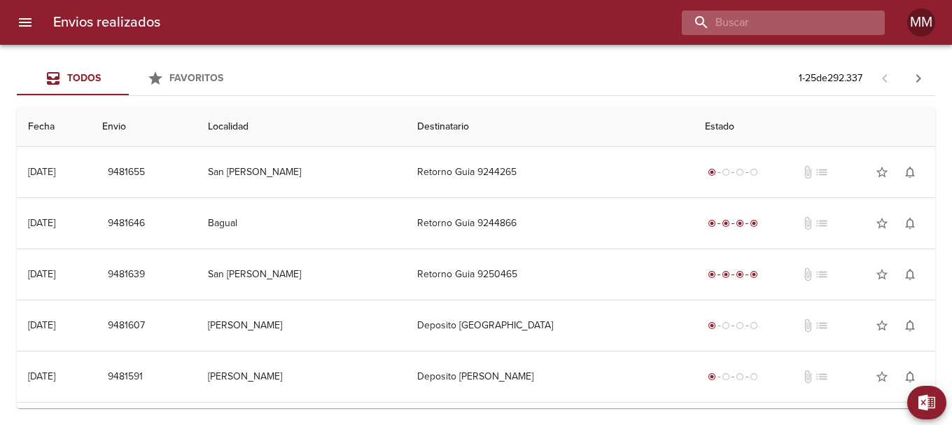
click at [795, 23] on input "buscar" at bounding box center [771, 23] width 179 height 25
paste input "[PERSON_NAME] ML"
type input "[PERSON_NAME] ML"
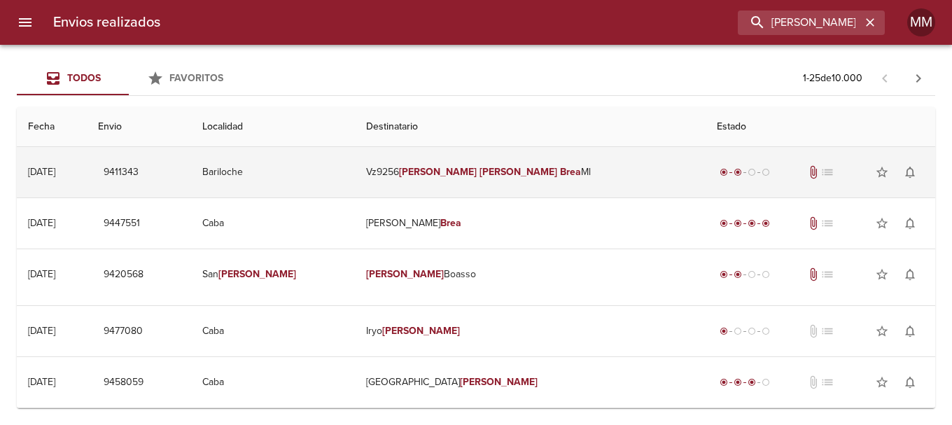
click at [486, 174] on em "[PERSON_NAME]" at bounding box center [519, 172] width 78 height 12
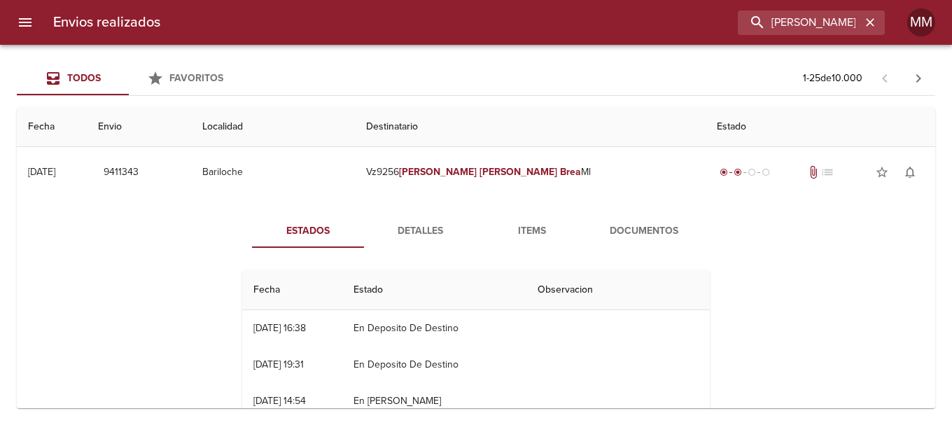
click at [433, 227] on span "Detalles" at bounding box center [419, 232] width 95 height 18
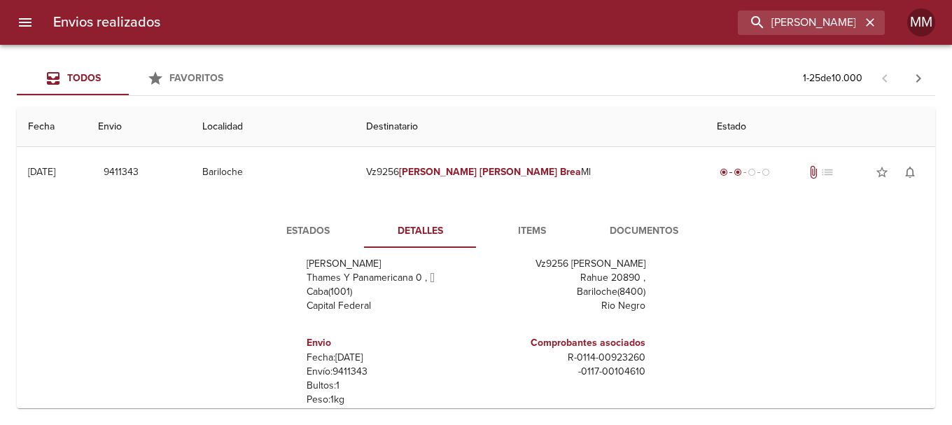
scroll to position [70, 0]
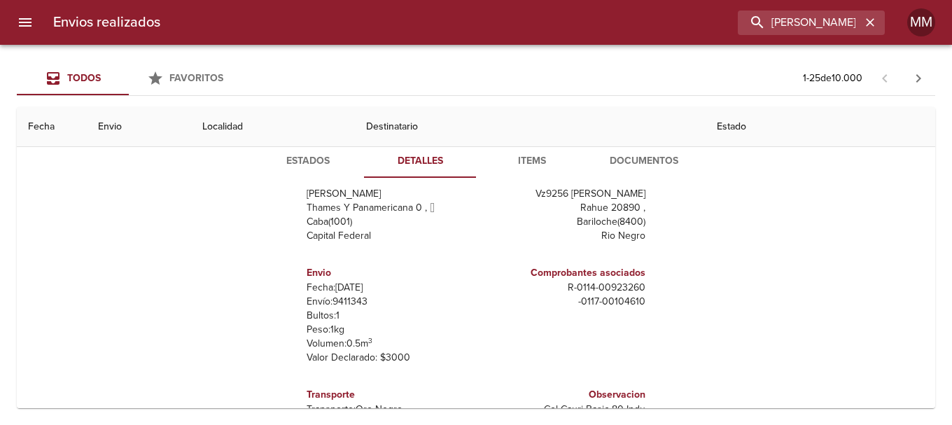
click at [326, 298] on p "Envío: 9411343" at bounding box center [389, 302] width 164 height 14
copy p "9411343"
click at [874, 19] on icon "button" at bounding box center [870, 22] width 8 height 8
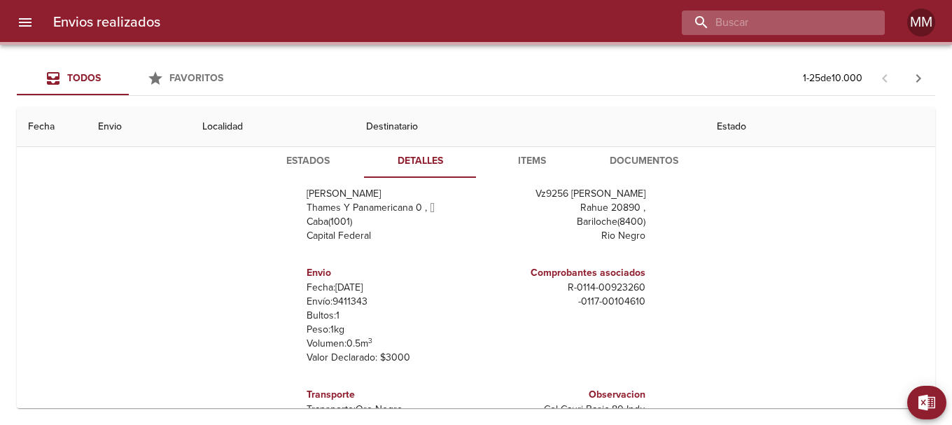
click at [819, 19] on input "buscar" at bounding box center [771, 23] width 179 height 25
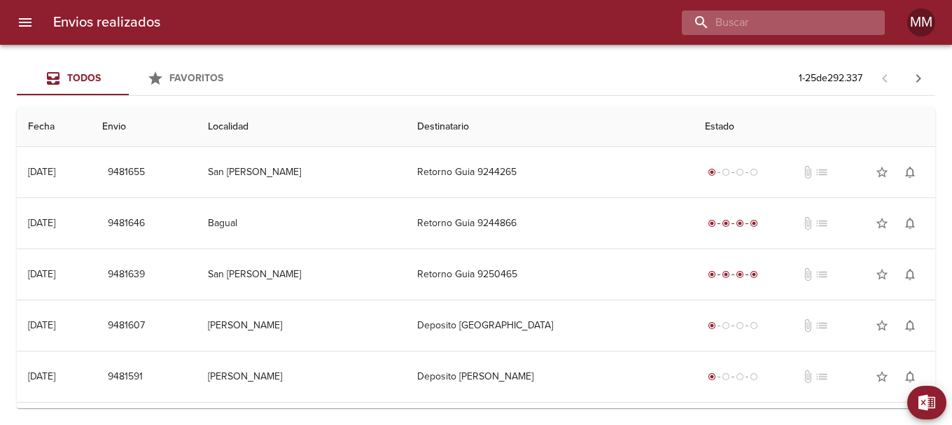
scroll to position [0, 0]
paste input "Gisela Natalia Santa Cruz"
type input "Gisela Natalia Santa Cruz"
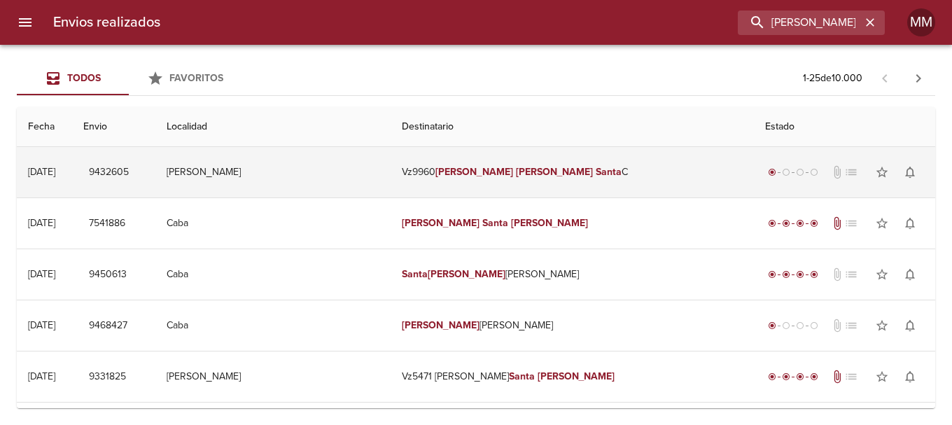
click at [509, 169] on em "[PERSON_NAME]" at bounding box center [474, 172] width 78 height 12
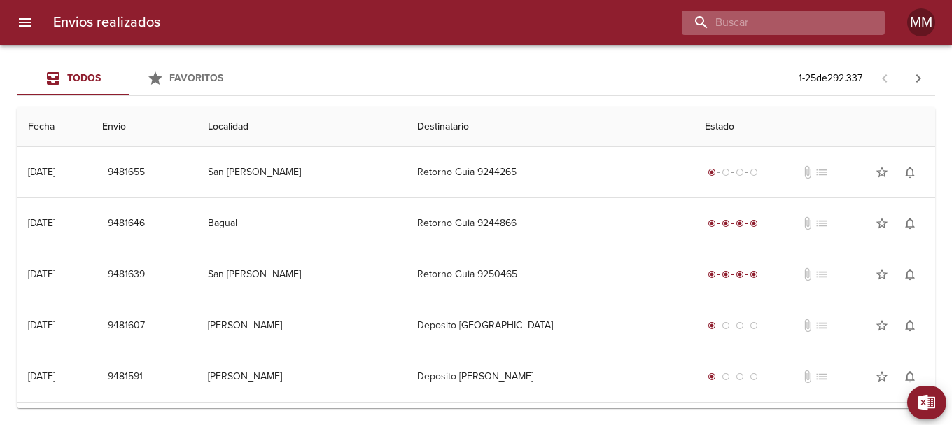
click at [787, 23] on input "buscar" at bounding box center [771, 23] width 179 height 25
paste input "[PERSON_NAME] [PERSON_NAME] Santa [PERSON_NAME]"
type input "[PERSON_NAME] [PERSON_NAME] Santa [PERSON_NAME]"
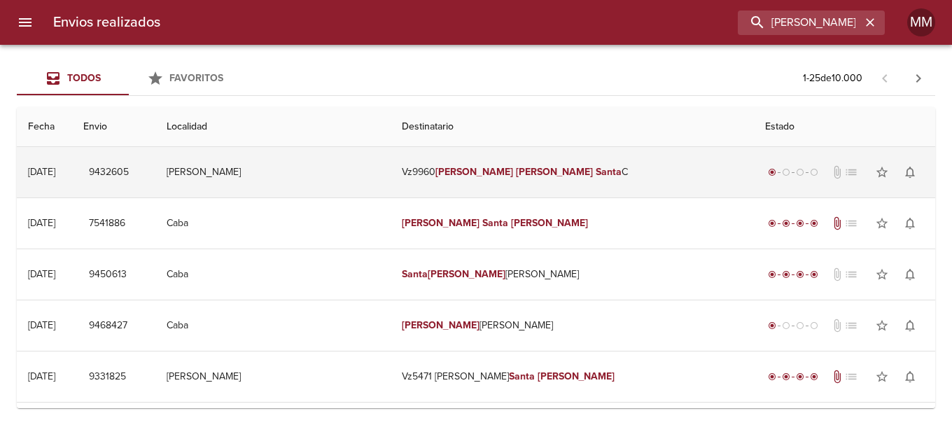
click at [519, 166] on em "[PERSON_NAME]" at bounding box center [555, 172] width 78 height 12
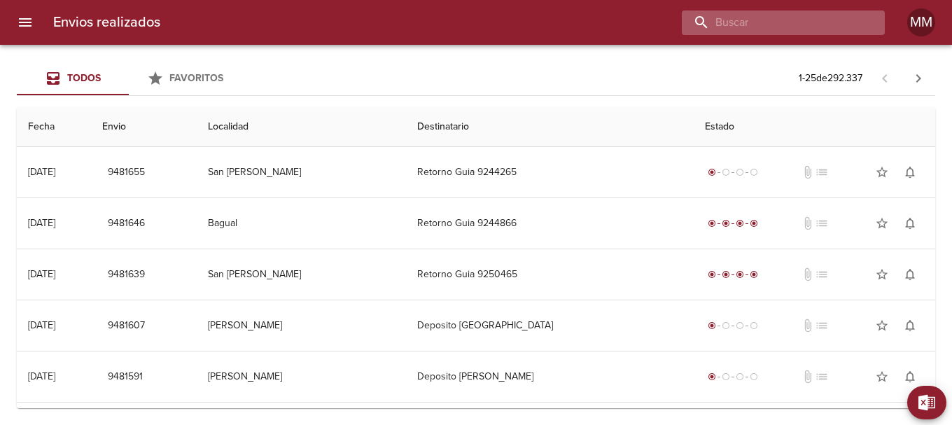
click at [813, 23] on input "buscar" at bounding box center [771, 23] width 179 height 25
paste input "Gisela Natalia Santa Cruz"
type input "Gisela Natalia Santa Cruz"
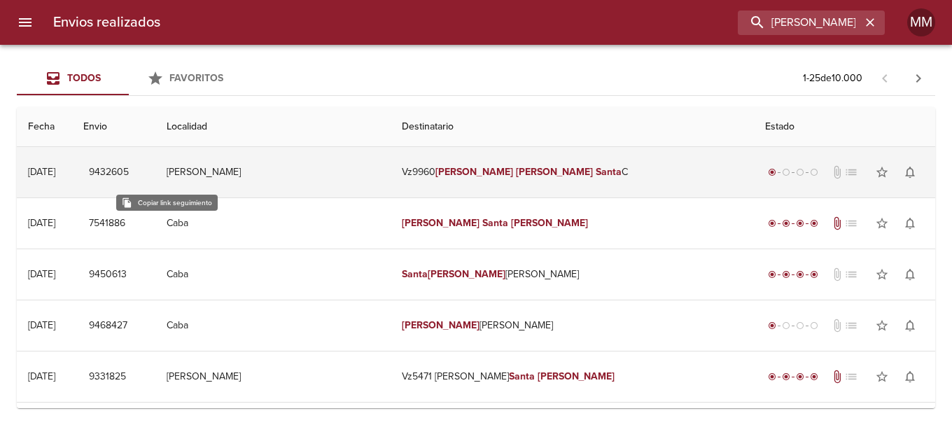
click at [129, 174] on span "9432605" at bounding box center [109, 173] width 40 height 18
click at [503, 174] on em "[PERSON_NAME]" at bounding box center [474, 172] width 78 height 12
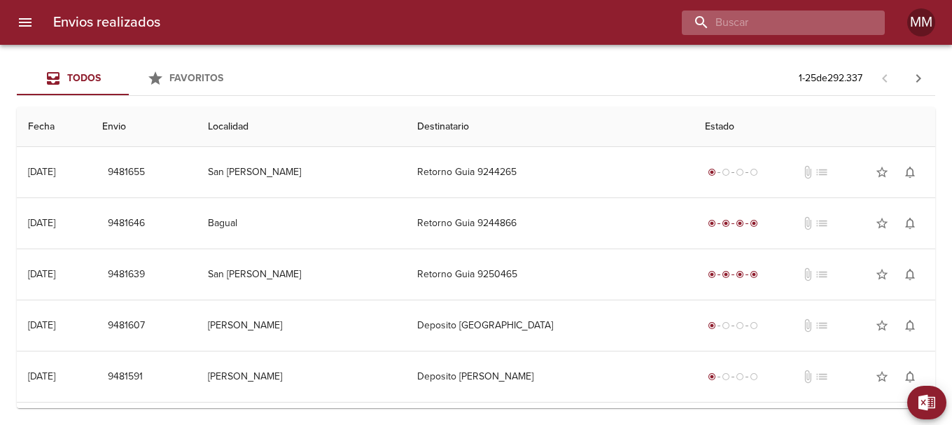
click at [786, 27] on input "buscar" at bounding box center [771, 23] width 179 height 25
paste input "https://www.clicpaq.com/seguimiento/9432605"
click at [774, 22] on input "9432605" at bounding box center [771, 23] width 179 height 25
type input "9432605"
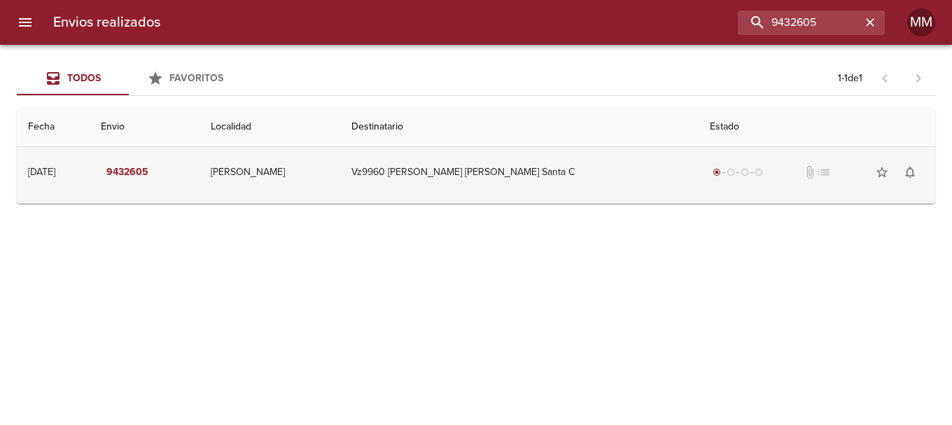
click at [487, 174] on td "Vz9960 Gisela Natalia Santa C" at bounding box center [519, 172] width 358 height 50
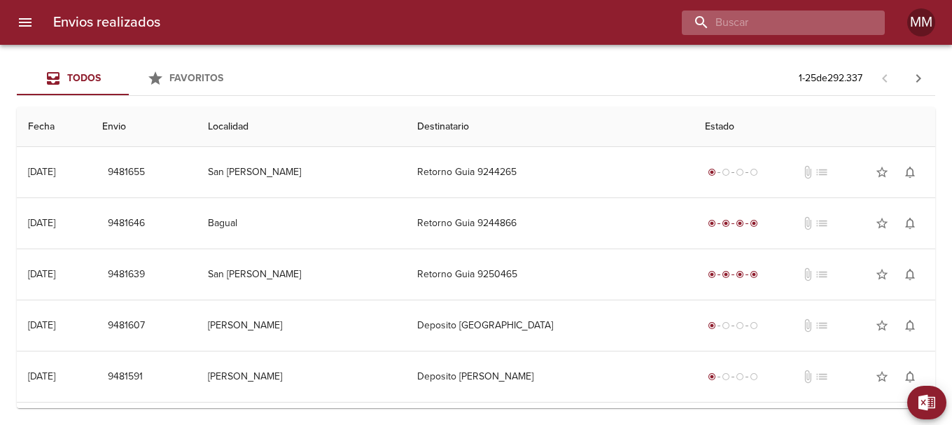
click at [800, 20] on input "buscar" at bounding box center [771, 23] width 179 height 25
paste input "[PERSON_NAME] [PERSON_NAME] SANTA [PERSON_NAME]"
type input "[PERSON_NAME] [PERSON_NAME] SANTA [PERSON_NAME]"
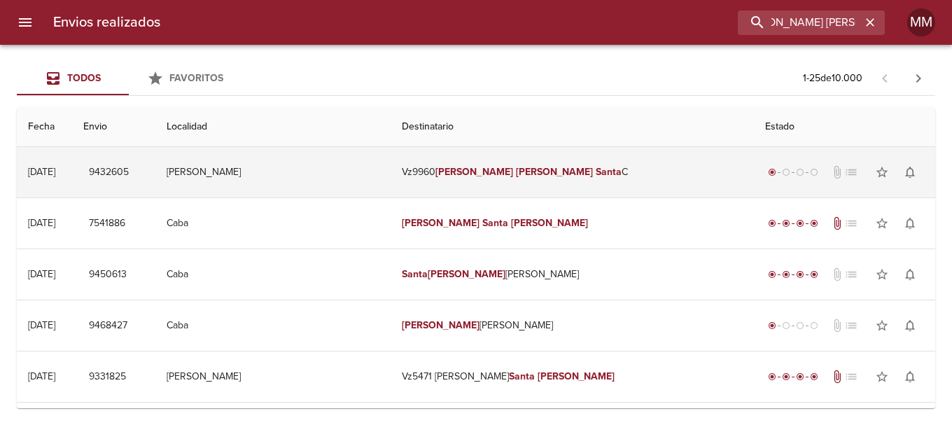
click at [596, 167] on em "Santa" at bounding box center [609, 172] width 26 height 12
